Goal: Information Seeking & Learning: Find specific fact

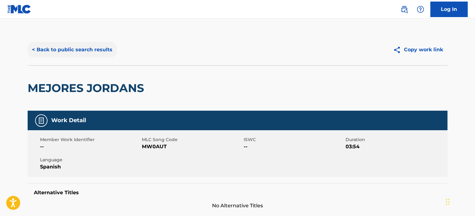
click at [76, 49] on button "< Back to public search results" at bounding box center [72, 50] width 89 height 16
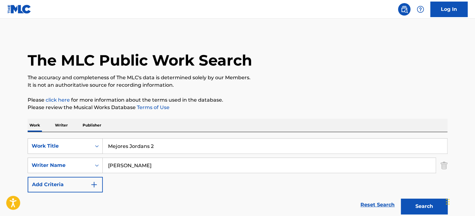
scroll to position [93, 0]
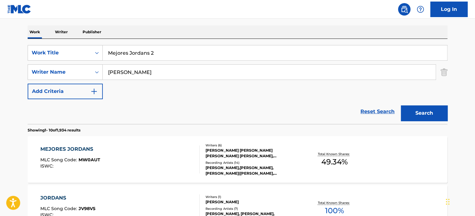
click at [148, 53] on input "Mejores Jordans 2" at bounding box center [275, 52] width 344 height 15
paste input "CHINGON 2"
type input "CHINGON 2"
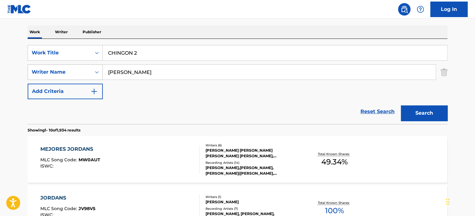
drag, startPoint x: 166, startPoint y: 76, endPoint x: 75, endPoint y: 75, distance: 90.6
click at [64, 77] on div "SearchWithCriteria6c230d8d-f562-45a5-8635-f014196b20ce Writer Name [PERSON_NAME]" at bounding box center [237, 72] width 419 height 16
paste input "[PERSON_NAME]"
type input "[PERSON_NAME]"
click at [431, 106] on button "Search" at bounding box center [424, 113] width 47 height 16
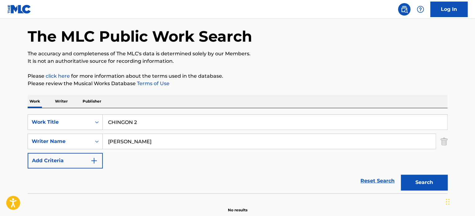
scroll to position [22, 0]
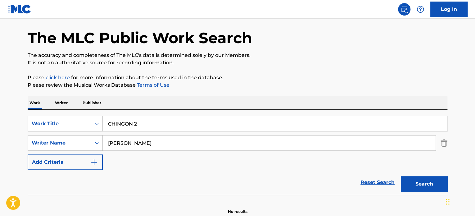
drag, startPoint x: 151, startPoint y: 120, endPoint x: 25, endPoint y: 114, distance: 126.1
click at [31, 121] on div "SearchWithCriteriad74f17da-553c-40f0-9f56-ac5c98b4c29d Work Title CHINGON 2" at bounding box center [237, 124] width 419 height 16
type input "p"
type input "Pink"
drag, startPoint x: 162, startPoint y: 141, endPoint x: 0, endPoint y: 118, distance: 163.7
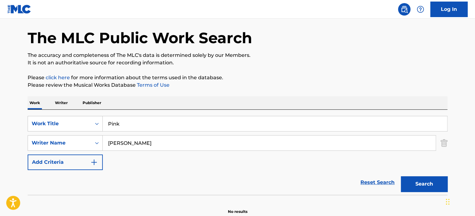
click at [0, 118] on main "The MLC Public Work Search The accuracy and completeness of The MLC's data is d…" at bounding box center [237, 106] width 475 height 221
type input "[PERSON_NAME]"
click at [401, 176] on button "Search" at bounding box center [424, 184] width 47 height 16
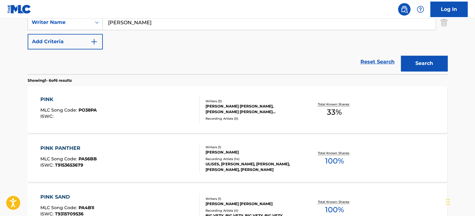
scroll to position [115, 0]
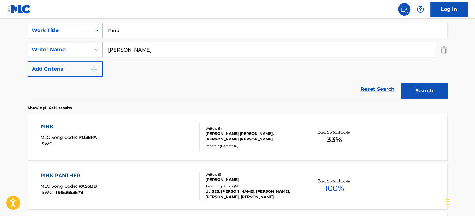
click at [195, 135] on div at bounding box center [196, 137] width 5 height 28
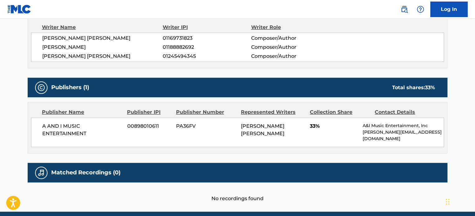
scroll to position [215, 0]
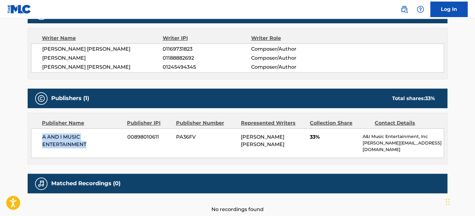
drag, startPoint x: 93, startPoint y: 145, endPoint x: 28, endPoint y: 136, distance: 66.4
click at [28, 136] on div "Publisher Name Publisher IPI Publisher Number Represented Writers Collection Sh…" at bounding box center [237, 138] width 419 height 51
copy span "A AND I MUSIC ENTERTAINMENT"
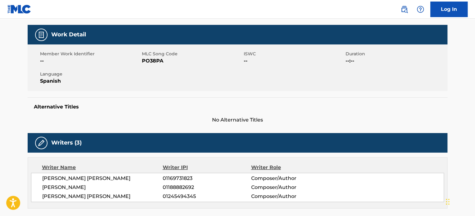
scroll to position [0, 0]
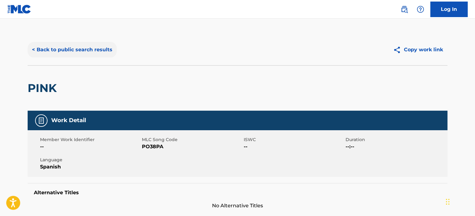
click at [89, 52] on button "< Back to public search results" at bounding box center [72, 50] width 89 height 16
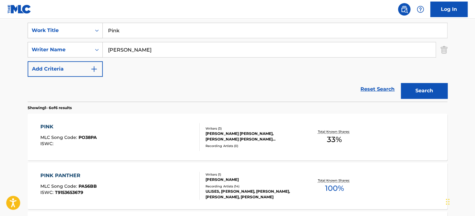
click at [126, 29] on input "Pink" at bounding box center [275, 30] width 344 height 15
paste input "Te Amo y Me Amas"
type input "Te Amo y Me Amas"
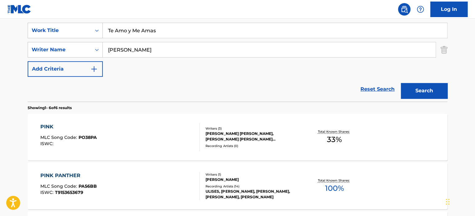
drag, startPoint x: 168, startPoint y: 54, endPoint x: 8, endPoint y: 46, distance: 160.3
click at [0, 48] on main "The MLC Public Work Search The accuracy and completeness of The MLC's data is d…" at bounding box center [237, 169] width 475 height 533
paste input "[PERSON_NAME]"
click at [401, 83] on button "Search" at bounding box center [424, 91] width 47 height 16
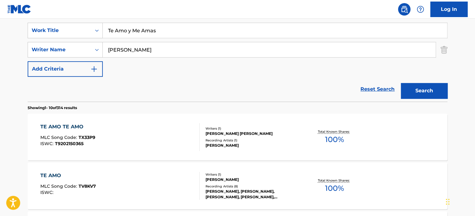
click at [109, 50] on input "[PERSON_NAME]" at bounding box center [269, 49] width 333 height 15
type input "[PERSON_NAME]"
click at [401, 83] on button "Search" at bounding box center [424, 91] width 47 height 16
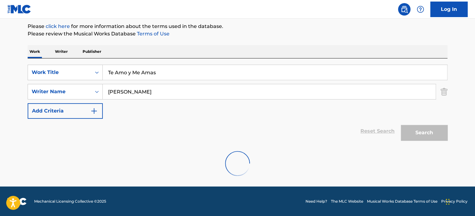
scroll to position [53, 0]
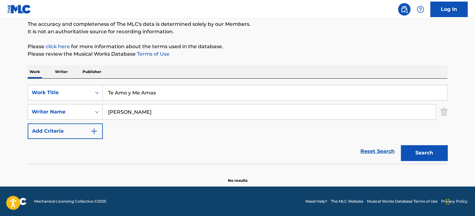
click at [176, 89] on input "Te Amo y Me Amas" at bounding box center [275, 92] width 344 height 15
paste input "¡Dedos Animalitos! ¿Dónde Están?"
type input "¡Dedos Animalitos! ¿Dónde Están?"
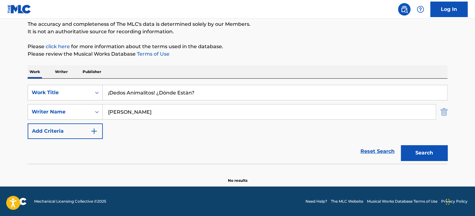
click at [442, 113] on img "Search Form" at bounding box center [443, 112] width 7 height 16
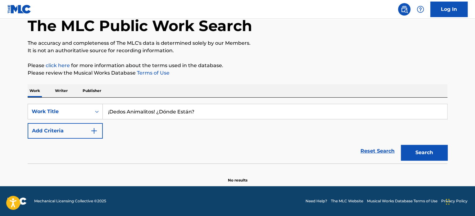
scroll to position [34, 0]
click at [428, 155] on button "Search" at bounding box center [424, 153] width 47 height 16
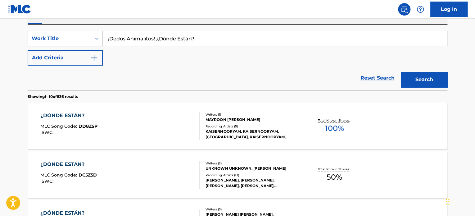
scroll to position [189, 0]
